Goal: Navigation & Orientation: Find specific page/section

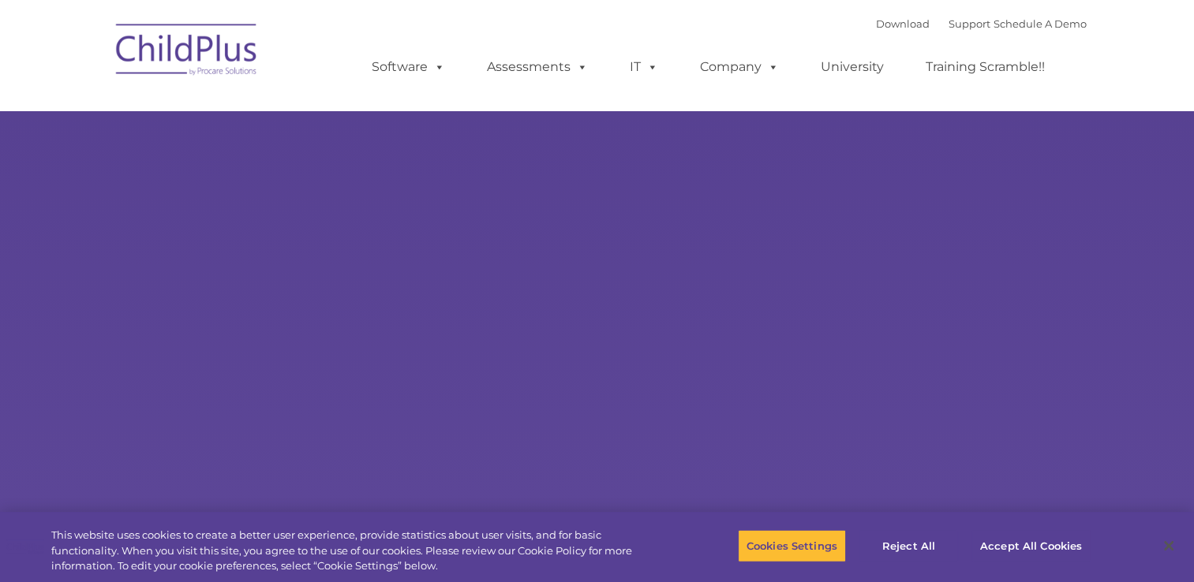
select select "MEDIUM"
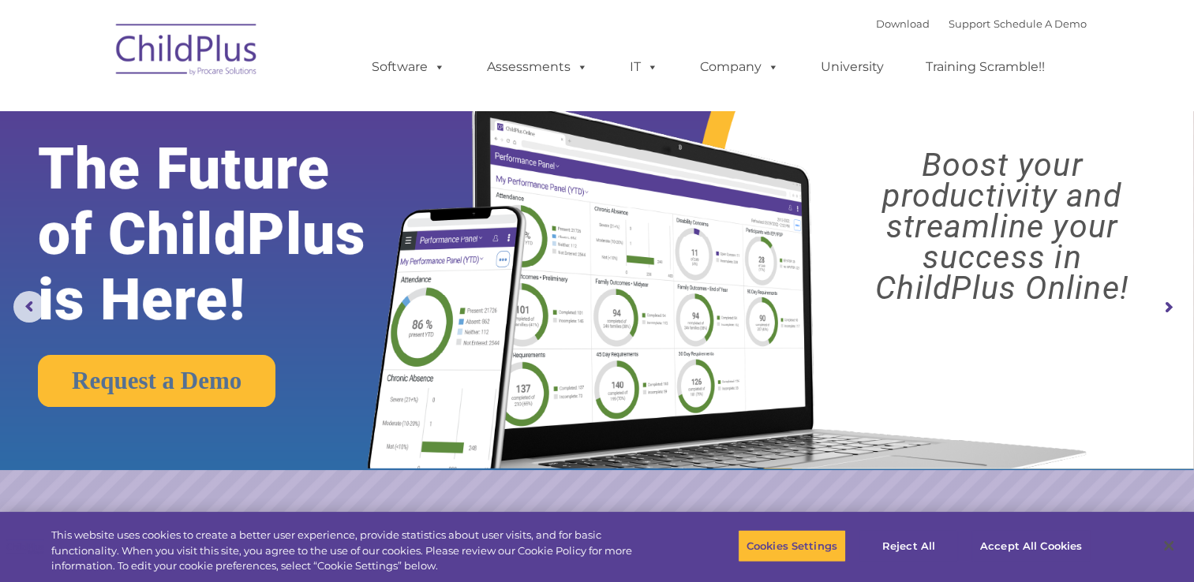
click at [205, 46] on img at bounding box center [187, 52] width 158 height 79
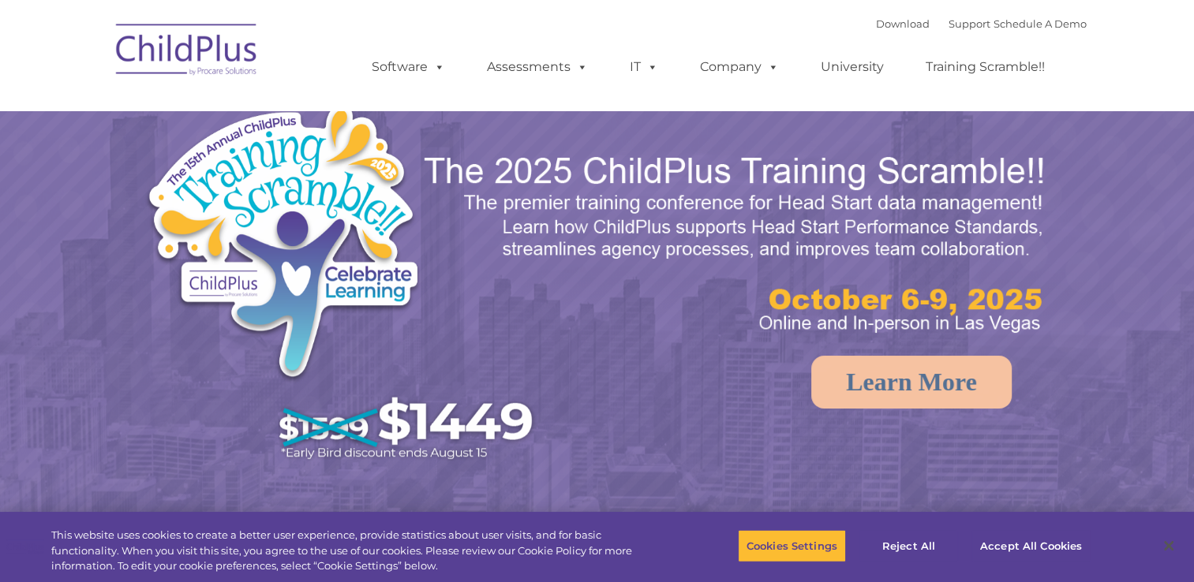
select select "MEDIUM"
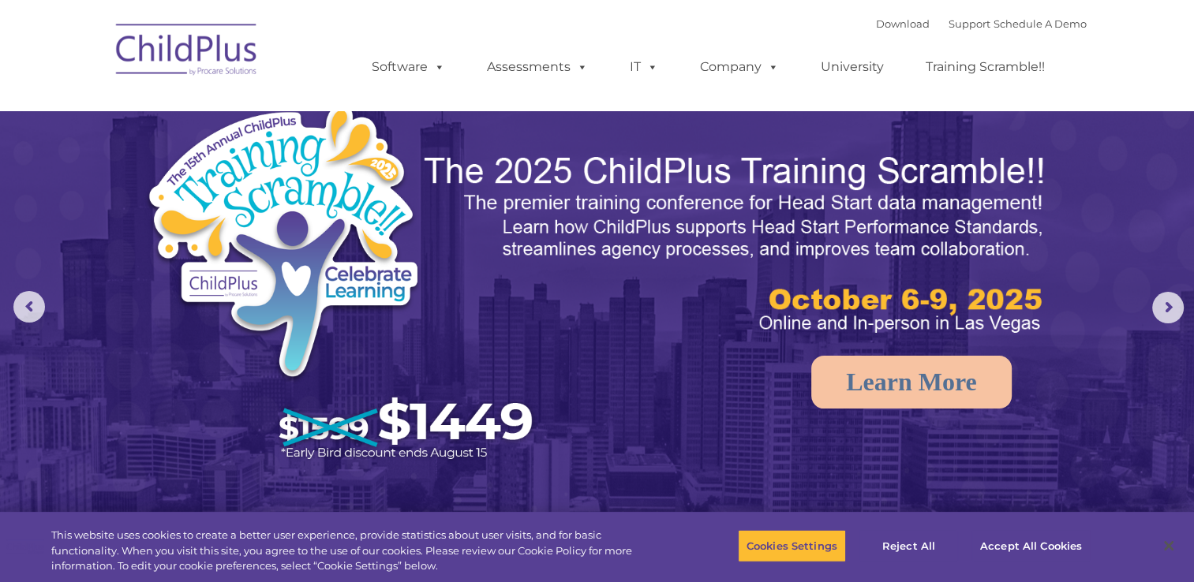
drag, startPoint x: 1176, startPoint y: 90, endPoint x: 1169, endPoint y: 178, distance: 87.9
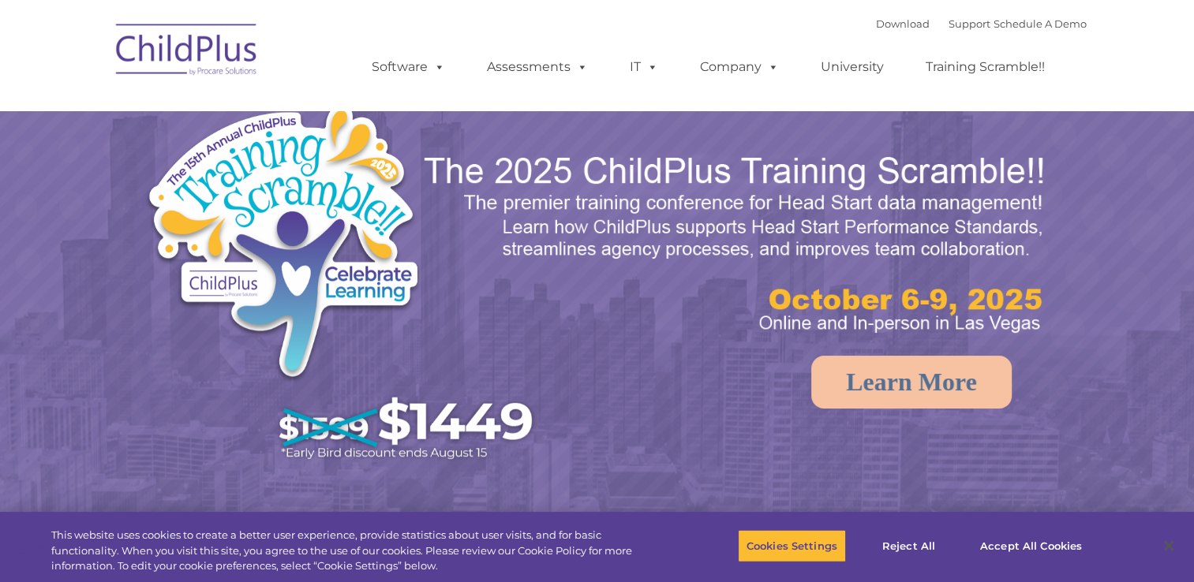
select select "MEDIUM"
